Goal: Transaction & Acquisition: Purchase product/service

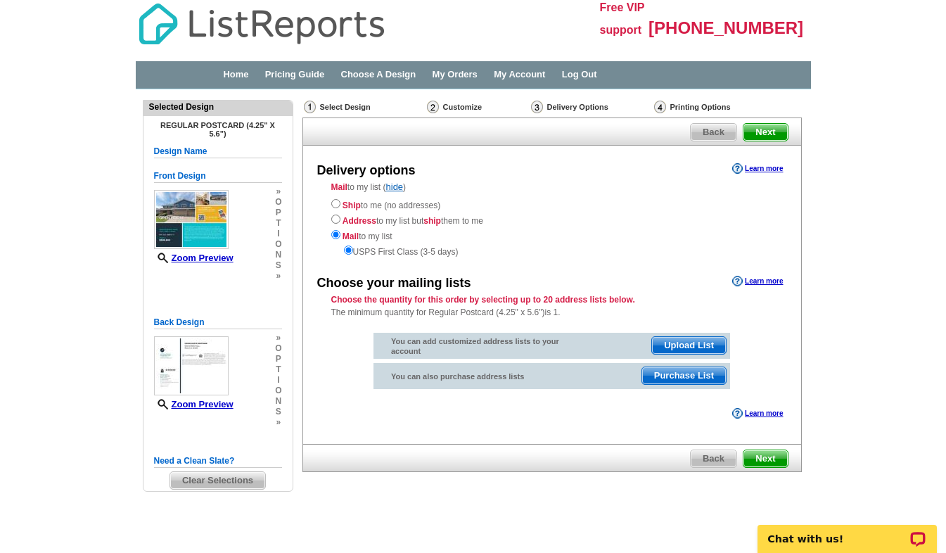
scroll to position [3, 0]
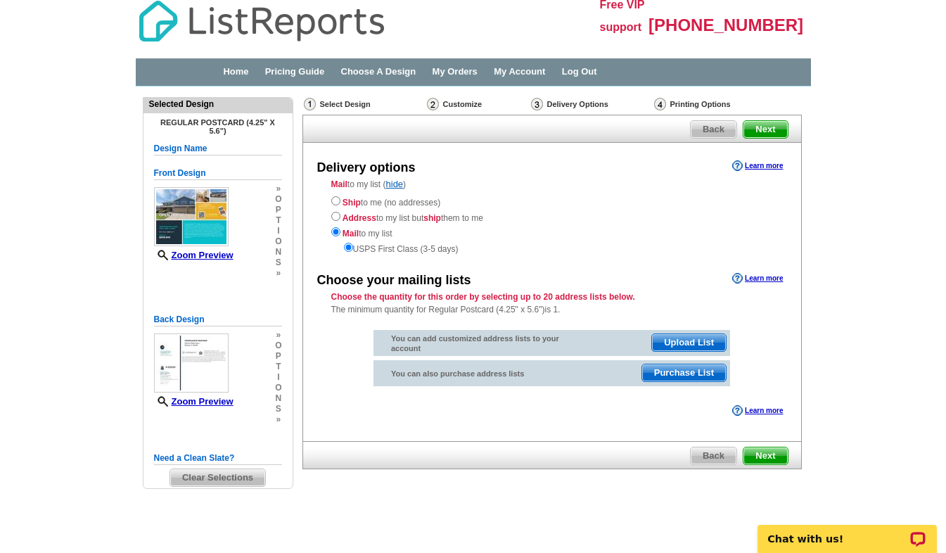
click at [703, 374] on span "Purchase List" at bounding box center [684, 372] width 84 height 17
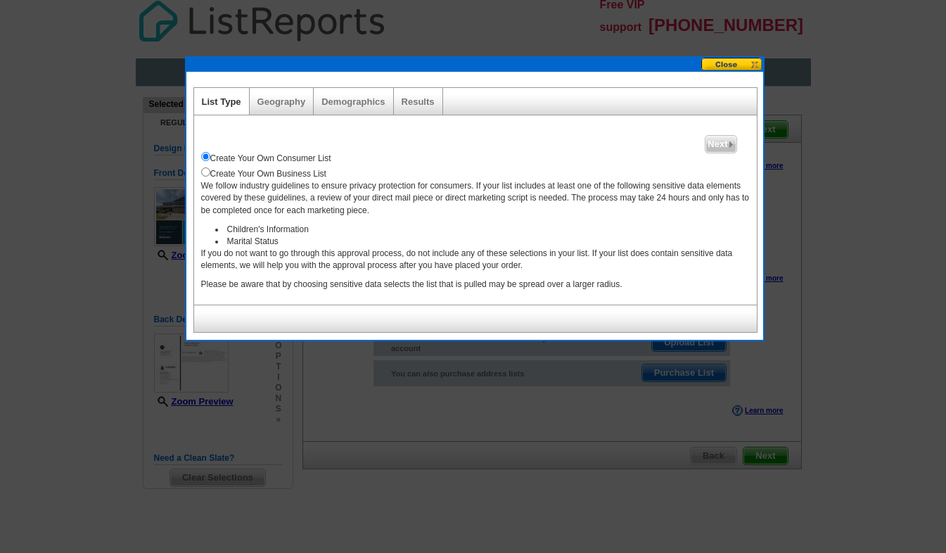
click at [209, 177] on div "Create Your Own Business List" at bounding box center [475, 172] width 549 height 15
click at [207, 172] on input "radio" at bounding box center [205, 171] width 9 height 9
radio input "true"
click at [718, 153] on div "Create Your Own Consumer List" at bounding box center [475, 156] width 549 height 15
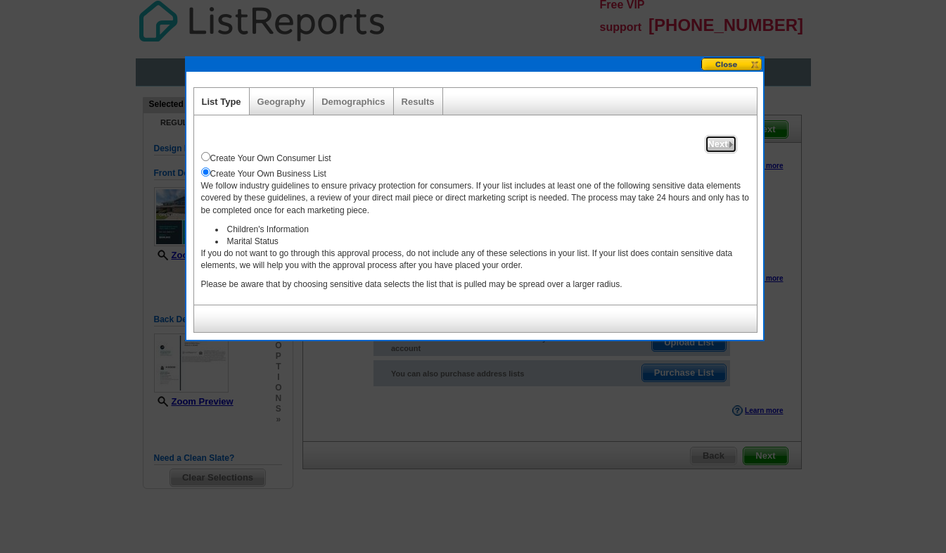
click at [718, 148] on span "Next" at bounding box center [721, 144] width 30 height 17
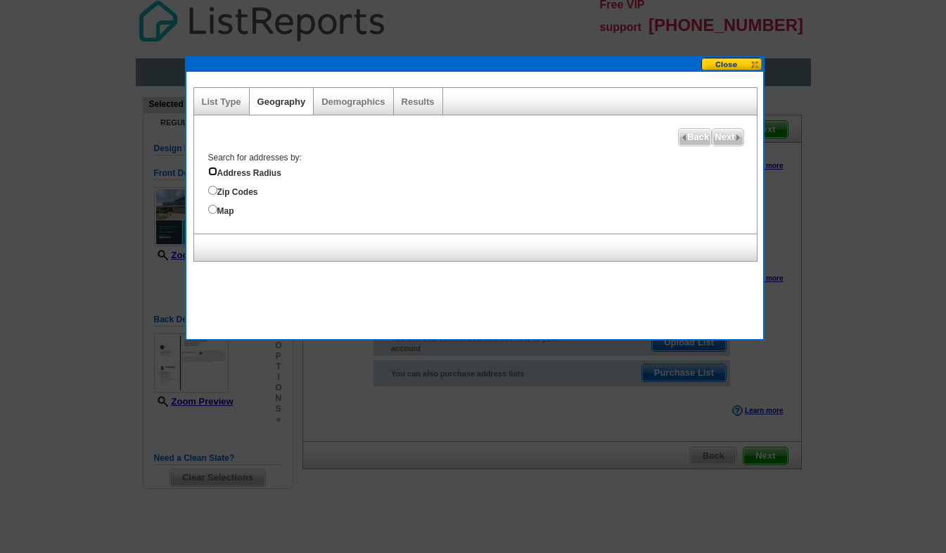
click at [216, 174] on input "Address Radius" at bounding box center [212, 171] width 9 height 9
radio input "true"
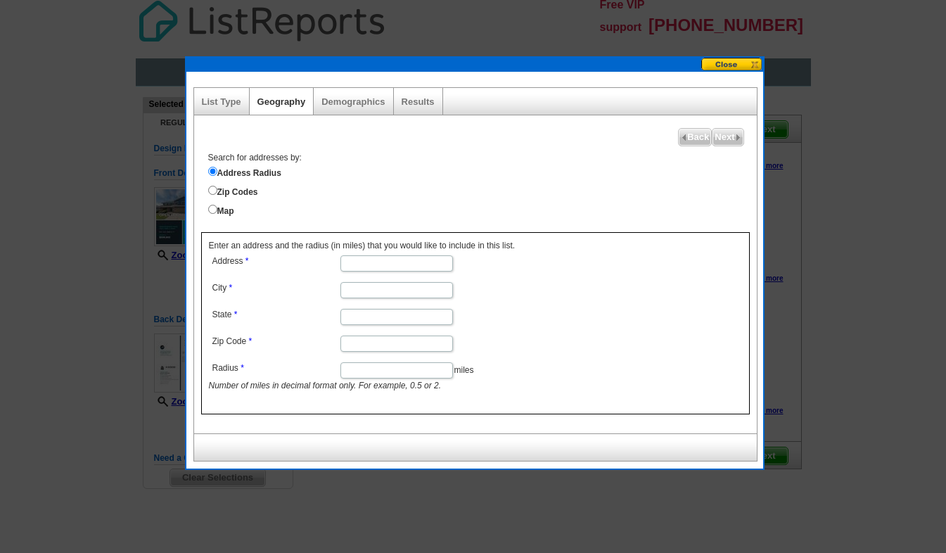
click at [358, 267] on input "Address" at bounding box center [396, 263] width 113 height 16
type input "[STREET_ADDRESS]"
type input "[GEOGRAPHIC_DATA]"
type input "IL"
click at [383, 343] on input "60477" at bounding box center [396, 344] width 113 height 16
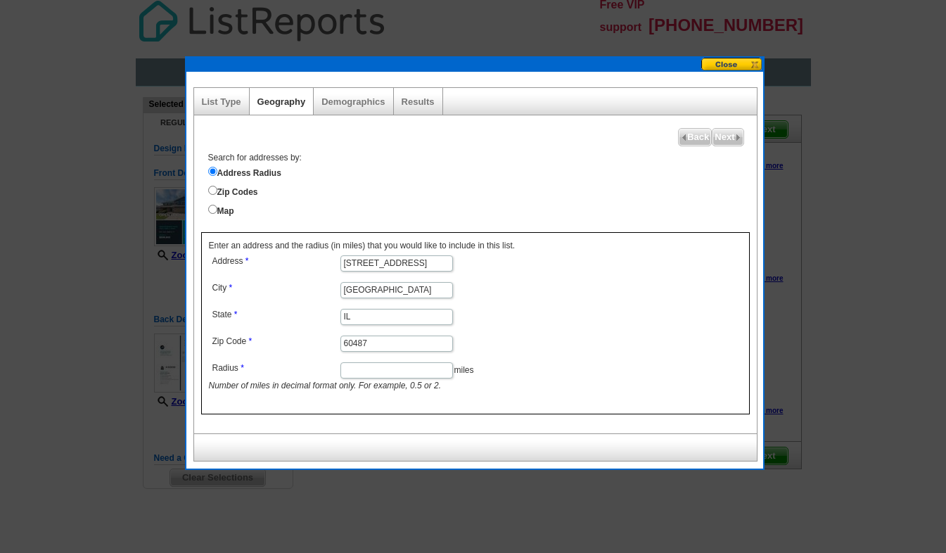
type input "60487"
click at [364, 369] on input "Radius" at bounding box center [396, 370] width 113 height 16
type input "2"
click at [536, 386] on dd "2 miles Number of miles in decimal format only. For example, 0.5 or 2." at bounding box center [396, 375] width 374 height 33
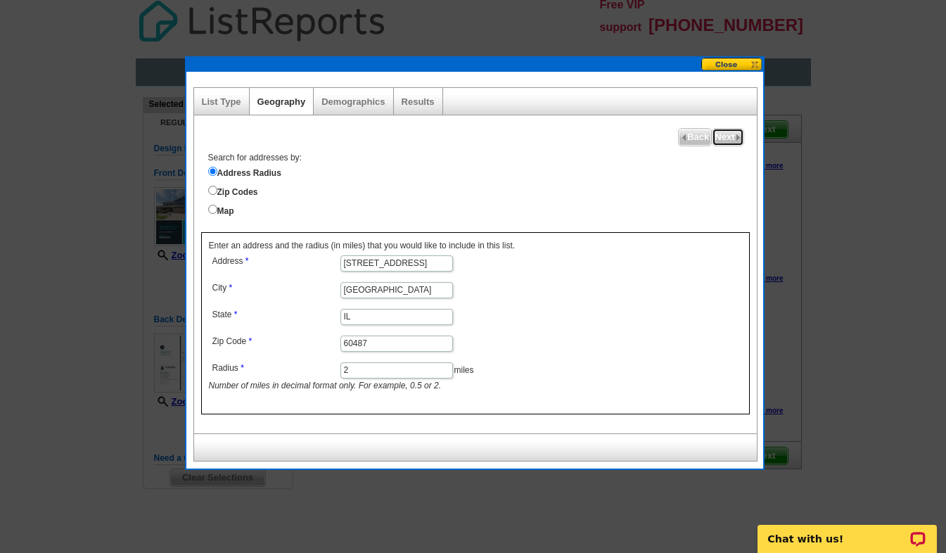
click at [728, 134] on span "Next" at bounding box center [728, 137] width 30 height 17
select select
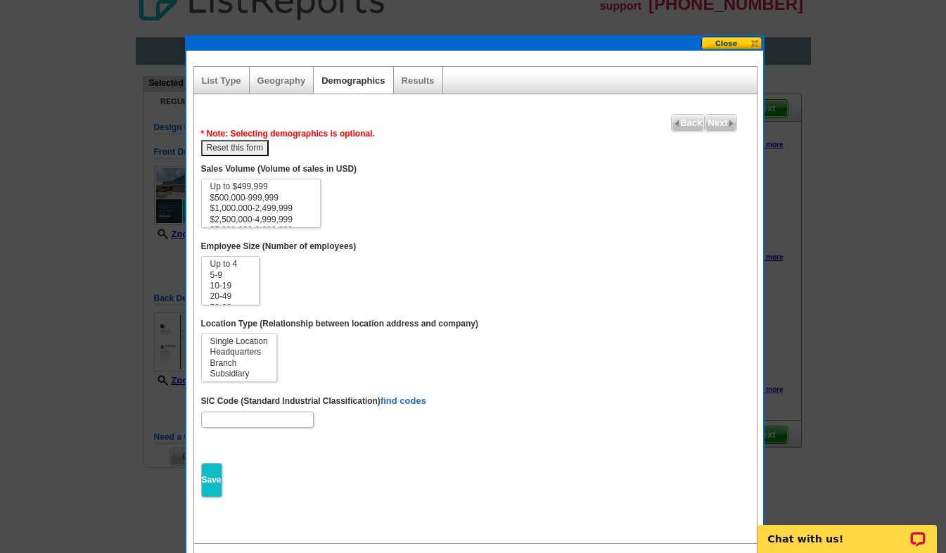
scroll to position [23, 0]
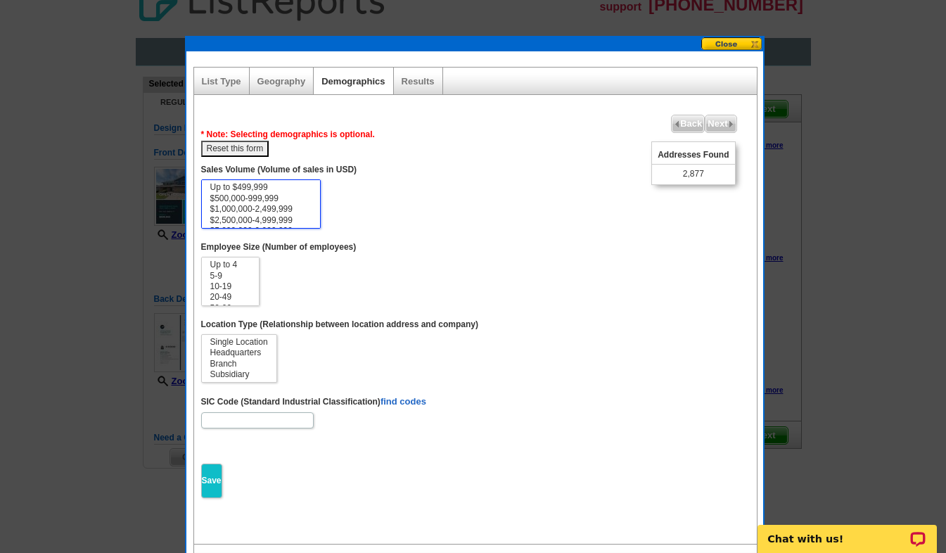
select select "500000-999999"
click at [271, 193] on option "$500,000-999,999" at bounding box center [261, 198] width 104 height 11
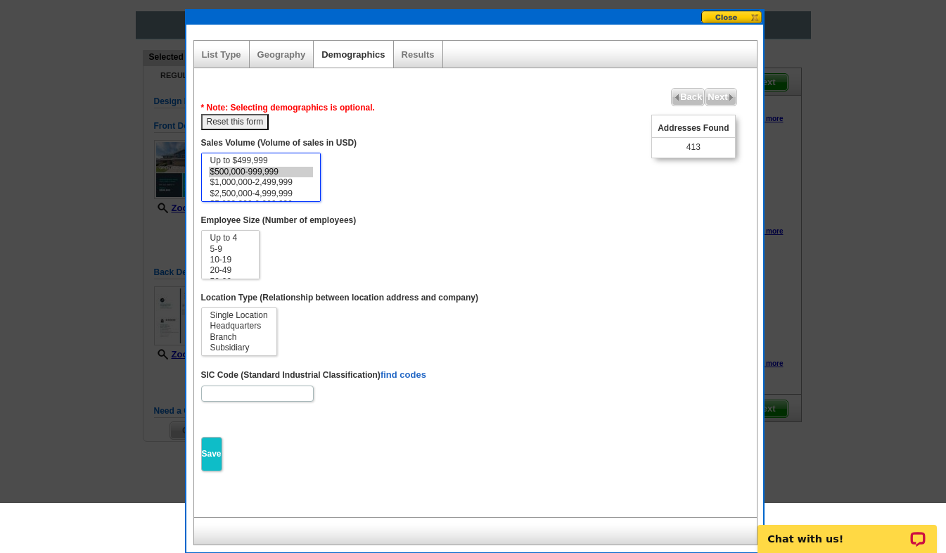
scroll to position [0, 0]
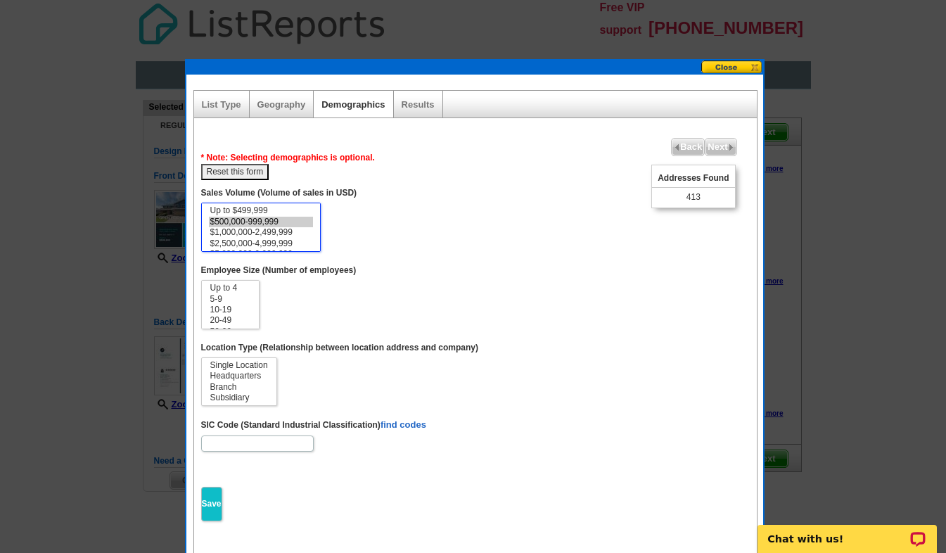
click at [728, 68] on button at bounding box center [732, 67] width 62 height 13
